Goal: Task Accomplishment & Management: Manage account settings

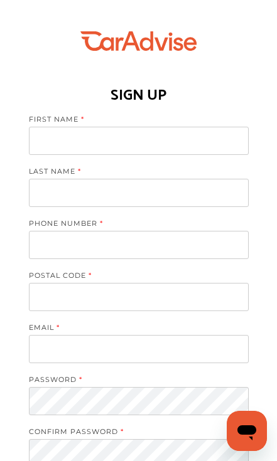
click at [53, 141] on input at bounding box center [139, 141] width 220 height 28
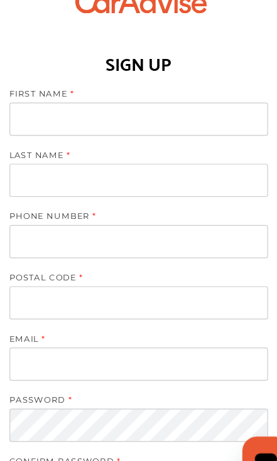
type input "**********"
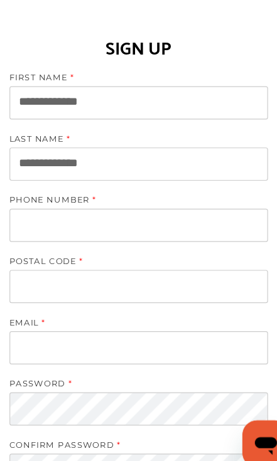
type input "**********"
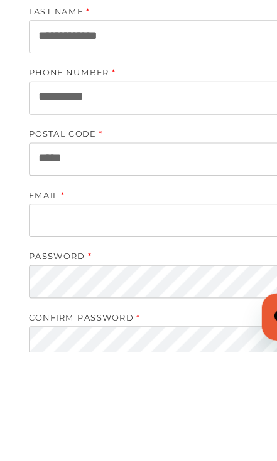
type input "*****"
click at [46, 335] on input at bounding box center [139, 349] width 220 height 28
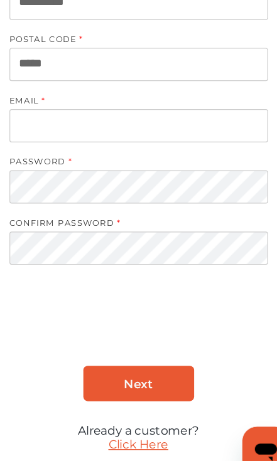
scroll to position [233, 0]
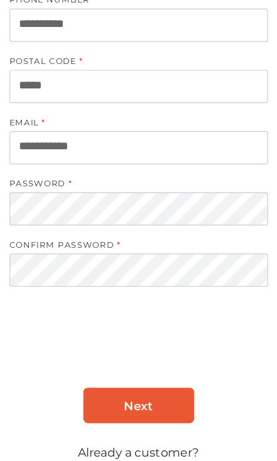
click at [97, 124] on input "**********" at bounding box center [139, 126] width 220 height 28
type input "*"
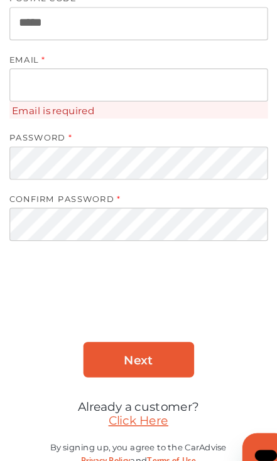
scroll to position [251, 0]
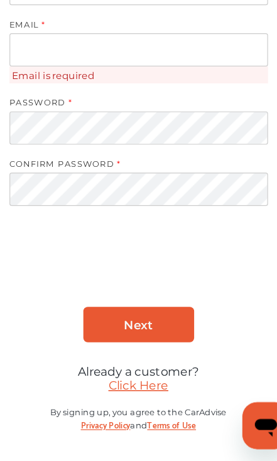
click at [137, 391] on link "Click Here" at bounding box center [138, 397] width 51 height 12
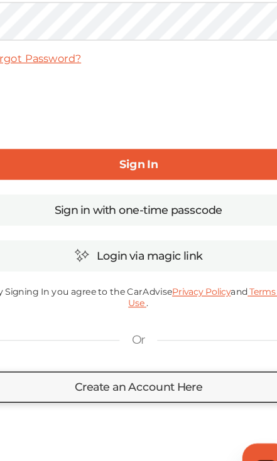
click at [141, 350] on link "Create an Account Here" at bounding box center [138, 363] width 259 height 26
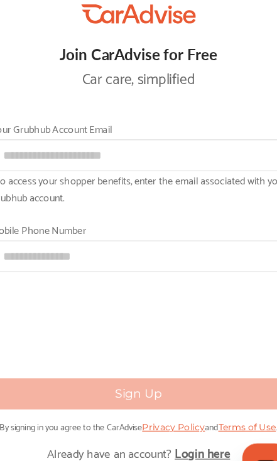
scroll to position [84, 0]
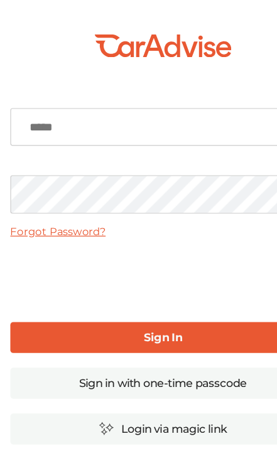
click at [42, 111] on input at bounding box center [138, 108] width 259 height 33
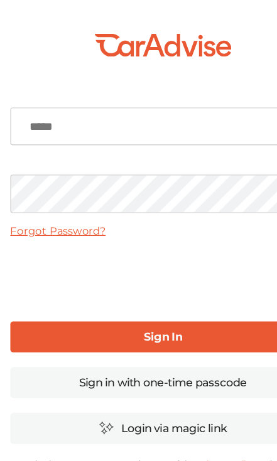
scroll to position [3, 0]
type input "**********"
click at [183, 285] on link "Sign In" at bounding box center [138, 286] width 259 height 26
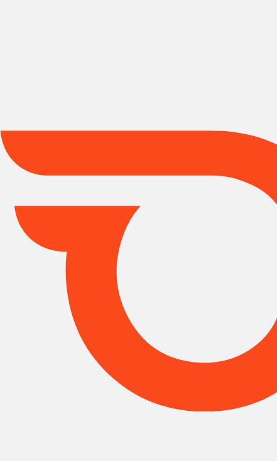
type input "*****"
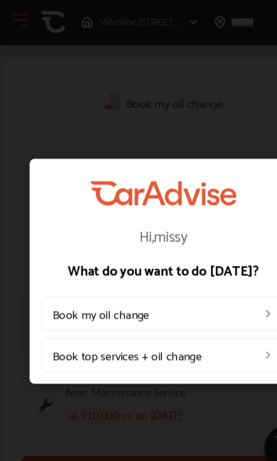
click at [204, 349] on div "Hi, missy What do you want to do [DATE]? Book my oil change Book top services +…" at bounding box center [138, 230] width 277 height 461
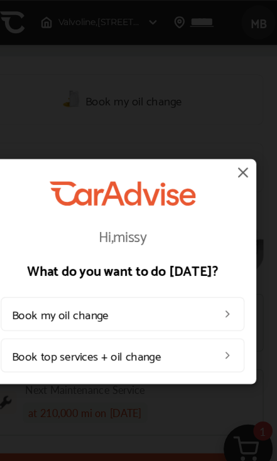
click at [233, 142] on img at bounding box center [240, 146] width 15 height 15
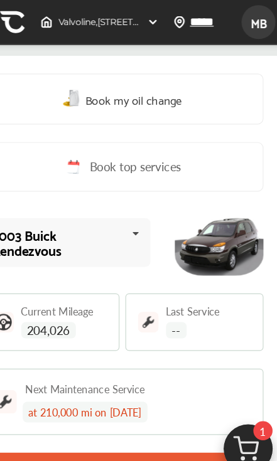
click at [210, 153] on link "Book top services" at bounding box center [138, 142] width 241 height 42
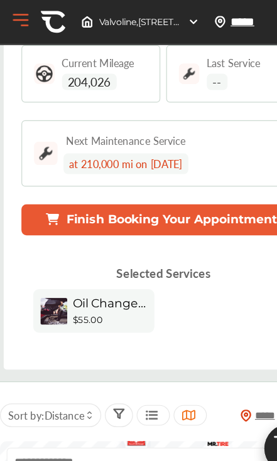
scroll to position [215, 0]
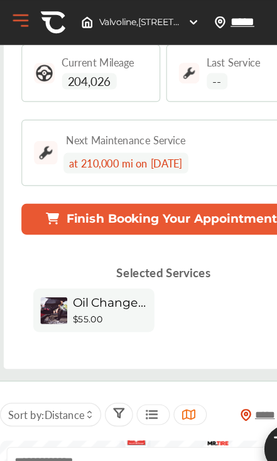
click at [20, 19] on button "Open Menu" at bounding box center [17, 17] width 19 height 19
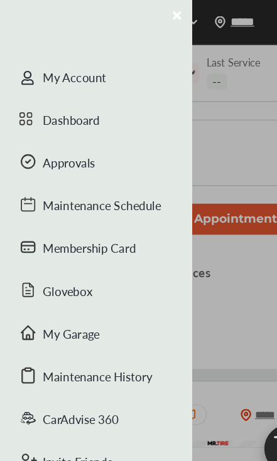
click at [46, 179] on div "Maintenance Schedule" at bounding box center [81, 176] width 163 height 36
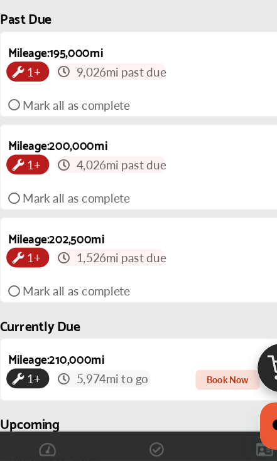
click at [135, 445] on icon at bounding box center [138, 451] width 13 height 13
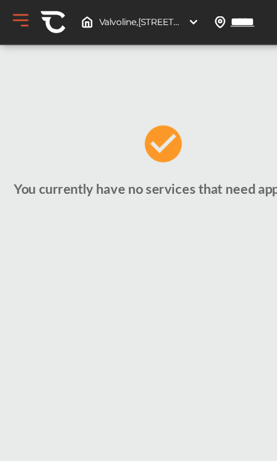
click at [21, 19] on button "Open Menu" at bounding box center [17, 17] width 19 height 19
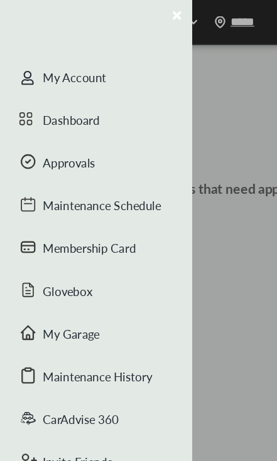
click at [44, 97] on div "Dashboard" at bounding box center [81, 103] width 163 height 36
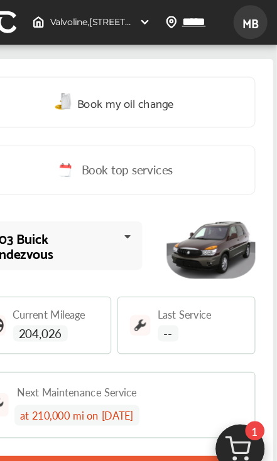
click at [243, 16] on span "MB" at bounding box center [254, 19] width 23 height 23
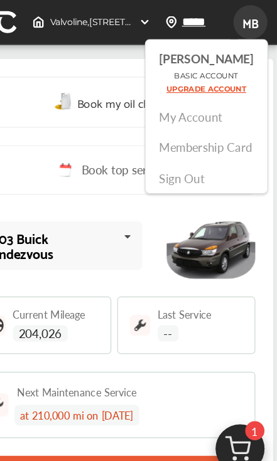
click at [176, 123] on link "Membership Card" at bounding box center [215, 125] width 79 height 14
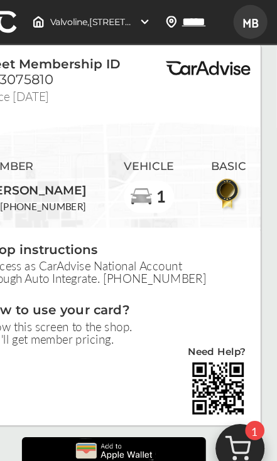
scroll to position [28, 0]
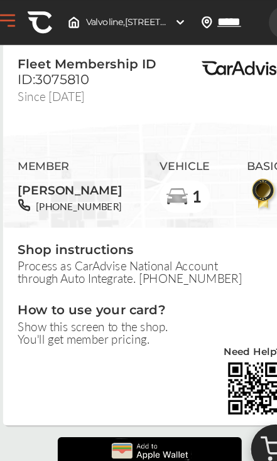
click at [156, 383] on img at bounding box center [138, 382] width 75 height 23
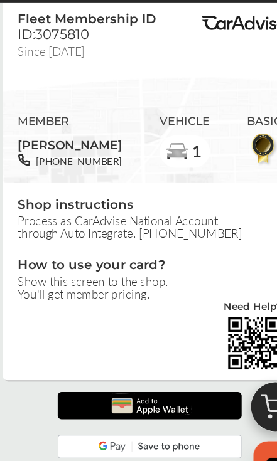
click at [159, 369] on img at bounding box center [138, 380] width 75 height 23
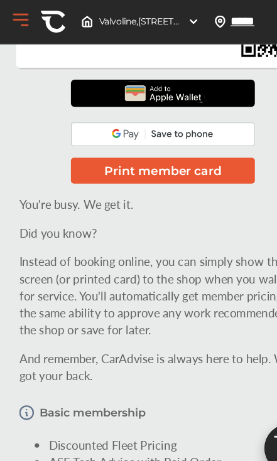
scroll to position [331, 0]
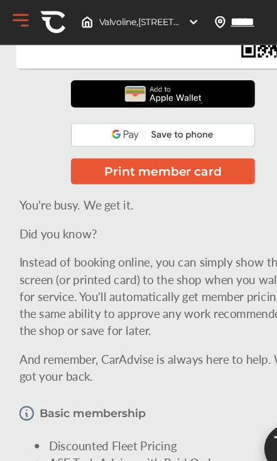
click at [210, 149] on button "Print member card" at bounding box center [138, 146] width 156 height 22
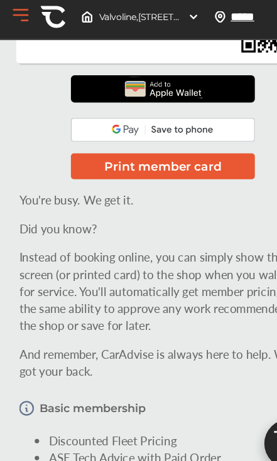
click at [194, 140] on button "Print member card" at bounding box center [138, 146] width 156 height 22
click at [184, 147] on button "Print member card" at bounding box center [138, 146] width 156 height 22
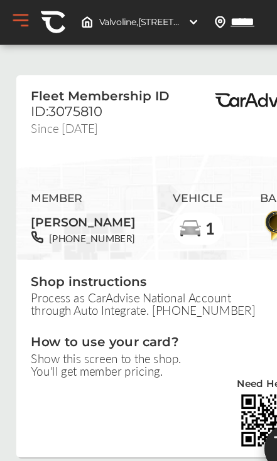
click at [117, 26] on div "Valvoline , [STREET_ADDRESS]" at bounding box center [119, 19] width 110 height 20
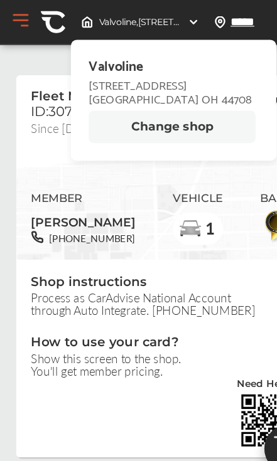
click at [57, 136] on div "MEMBER [PERSON_NAME] [PHONE_NUMBER] VEHICLE 1 BASIC" at bounding box center [138, 173] width 225 height 93
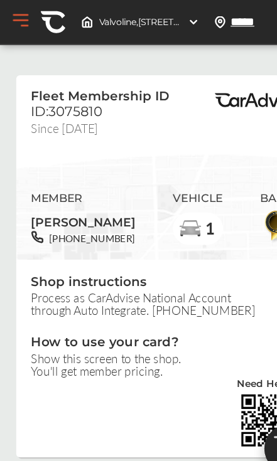
click at [6, 28] on div "Valvoline , [STREET_ADDRESS][GEOGRAPHIC_DATA][STREET_ADDRESS] Change shop *****…" at bounding box center [136, 18] width 272 height 29
click at [48, 23] on img at bounding box center [44, 18] width 21 height 21
click at [22, 22] on button "Open Menu" at bounding box center [17, 17] width 19 height 19
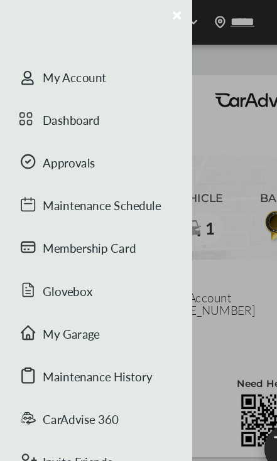
click at [121, 257] on div "Glovebox" at bounding box center [81, 249] width 163 height 36
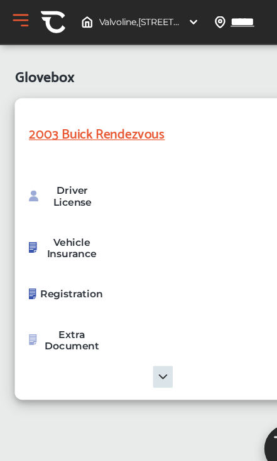
click at [18, 23] on button "Open Menu" at bounding box center [17, 17] width 19 height 19
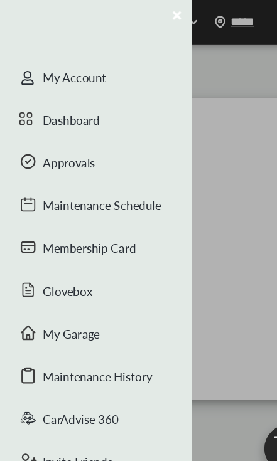
click at [128, 222] on div "Membership Card" at bounding box center [81, 212] width 163 height 36
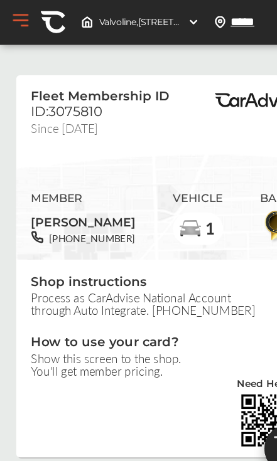
click at [18, 26] on button "Open Menu" at bounding box center [17, 17] width 19 height 19
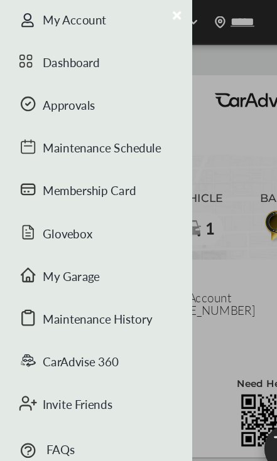
scroll to position [49, 0]
